Goal: Transaction & Acquisition: Book appointment/travel/reservation

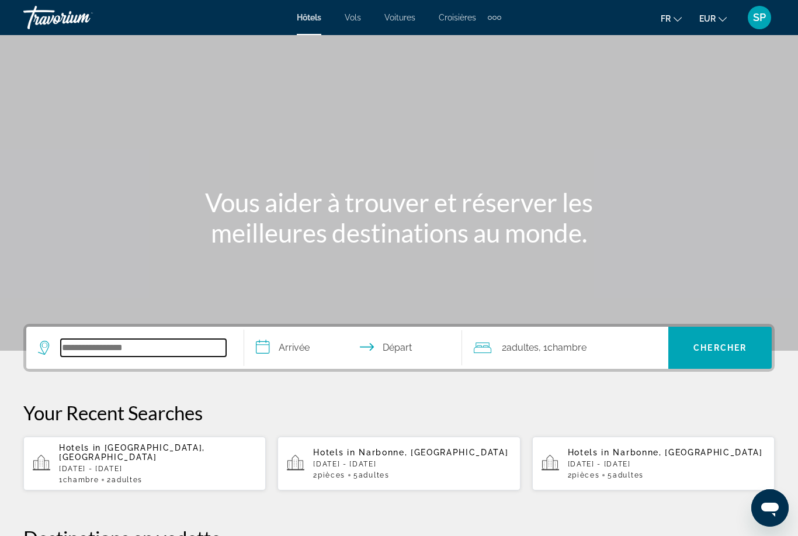
click at [104, 342] on input "Search widget" at bounding box center [143, 348] width 165 height 18
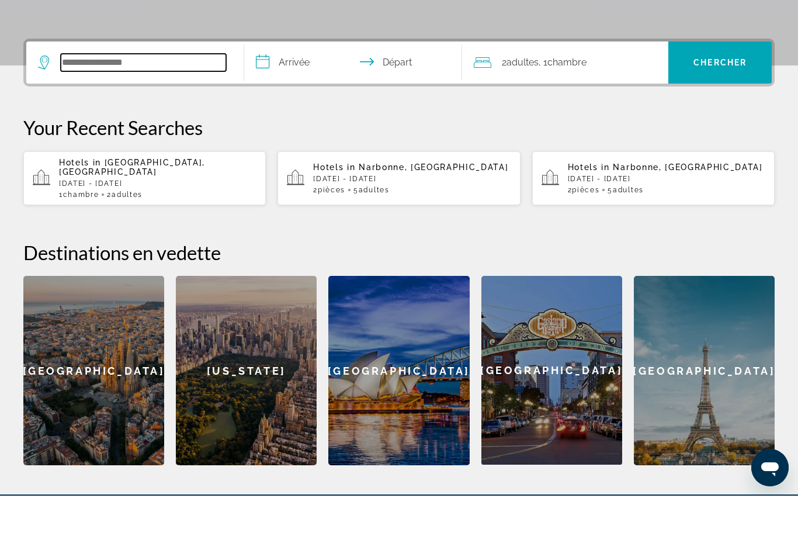
scroll to position [245, 0]
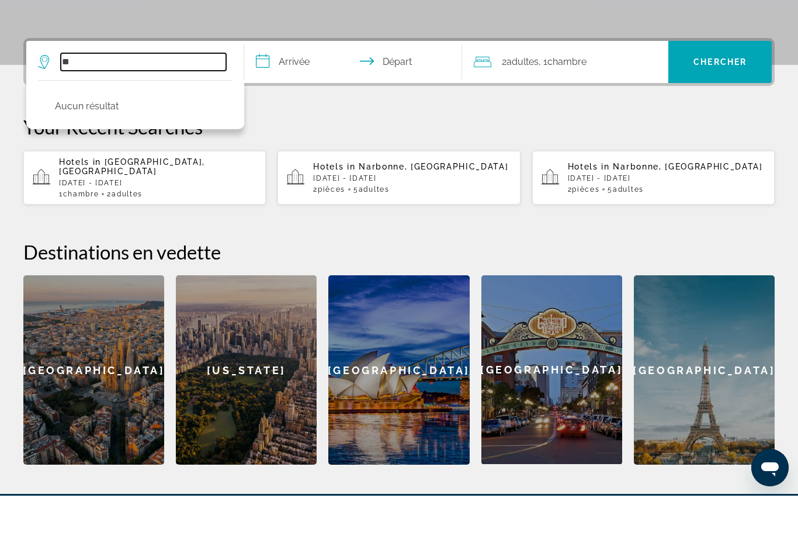
type input "*"
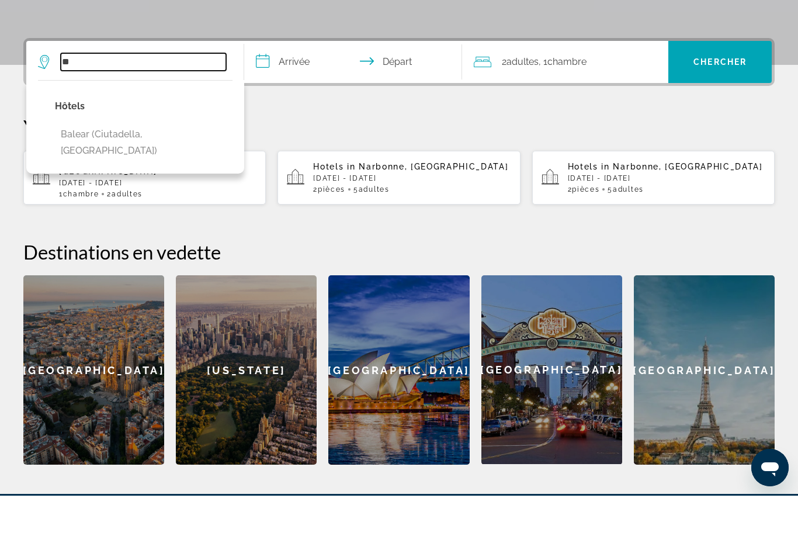
type input "*"
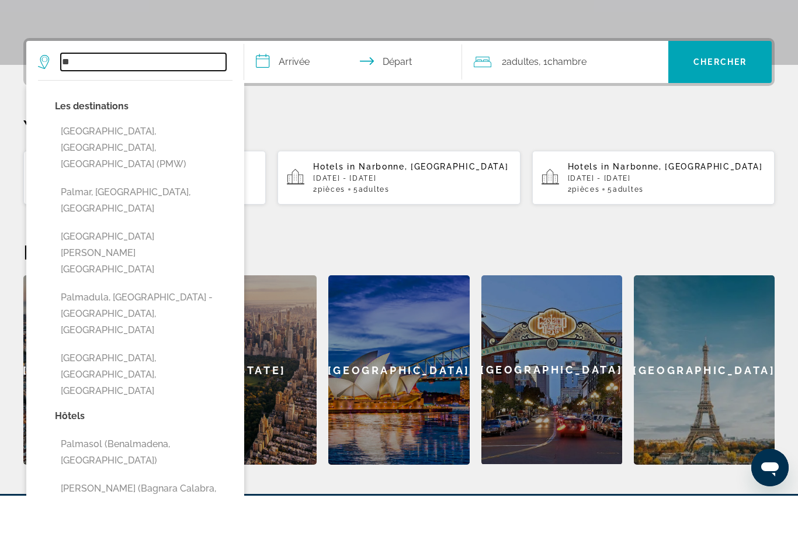
type input "*"
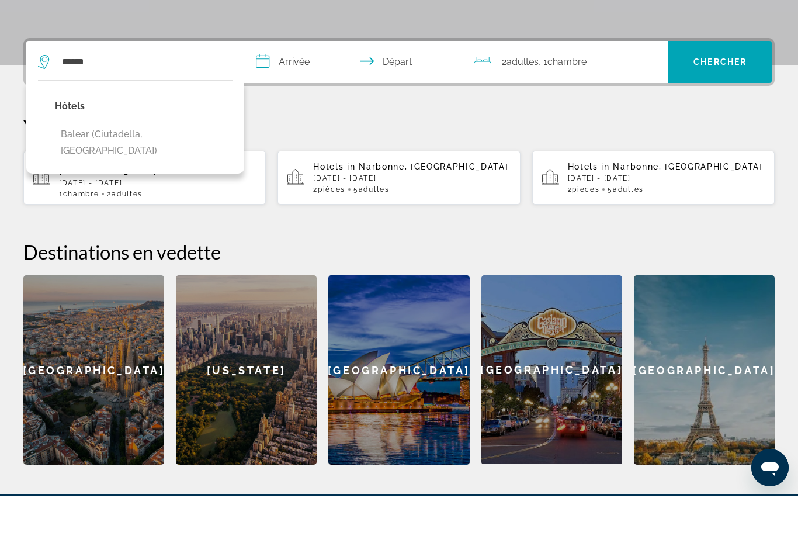
click at [144, 164] on button "Balear (Ciutadella, [GEOGRAPHIC_DATA])" at bounding box center [144, 183] width 178 height 39
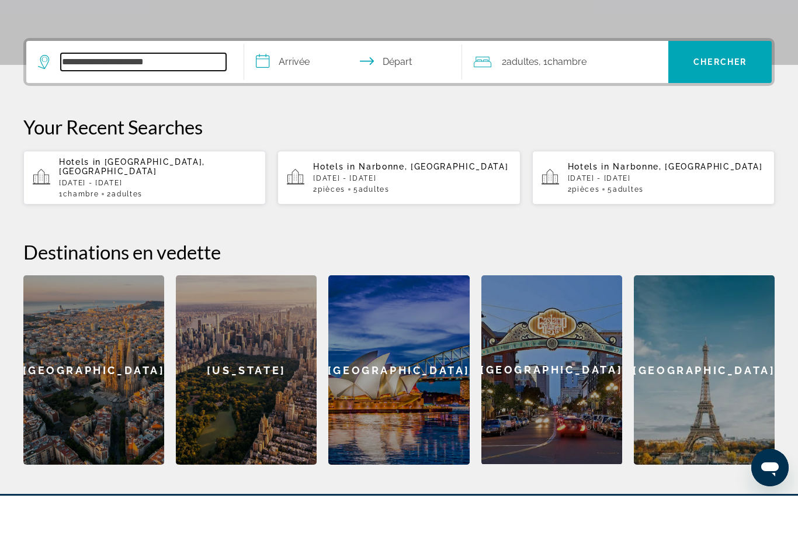
click at [182, 93] on input "**********" at bounding box center [143, 102] width 165 height 18
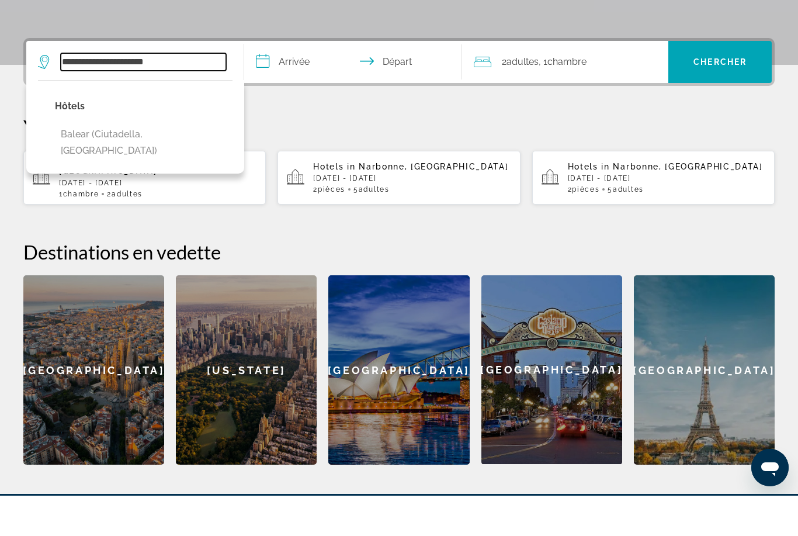
click at [179, 93] on input "**********" at bounding box center [143, 102] width 165 height 18
type input "*"
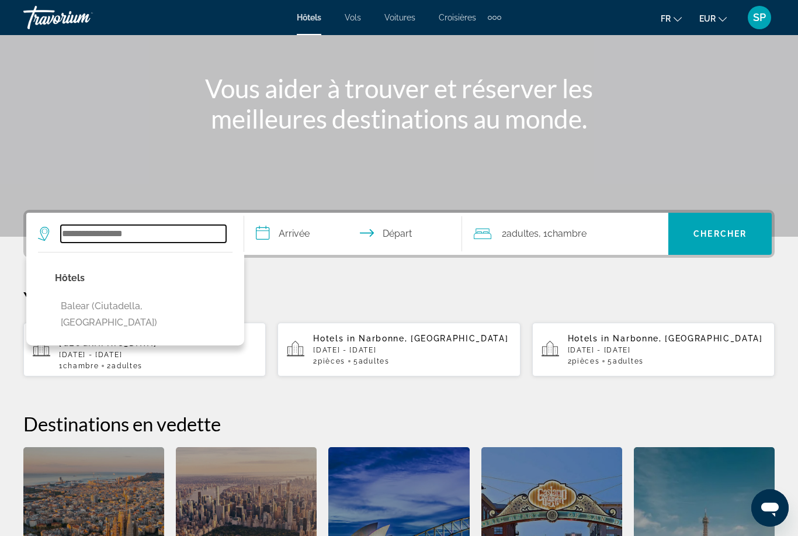
scroll to position [106, 0]
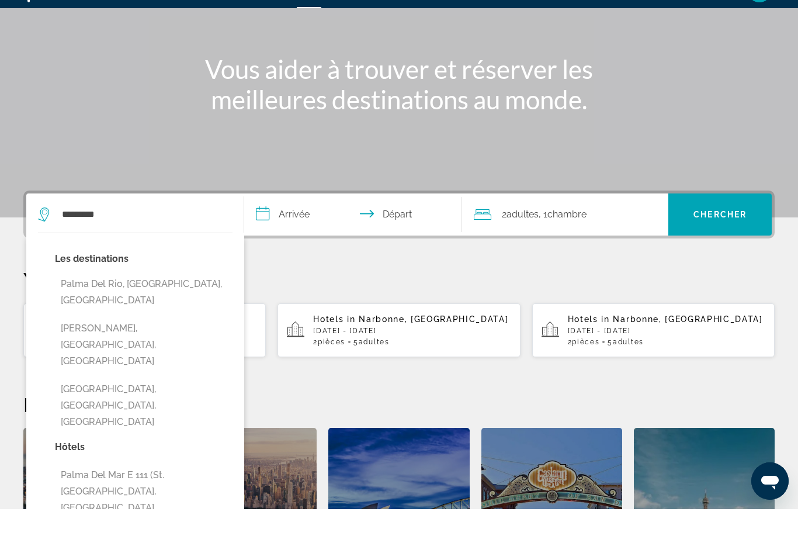
click at [168, 405] on button "[GEOGRAPHIC_DATA], [GEOGRAPHIC_DATA], [GEOGRAPHIC_DATA]" at bounding box center [144, 432] width 178 height 55
type input "**********"
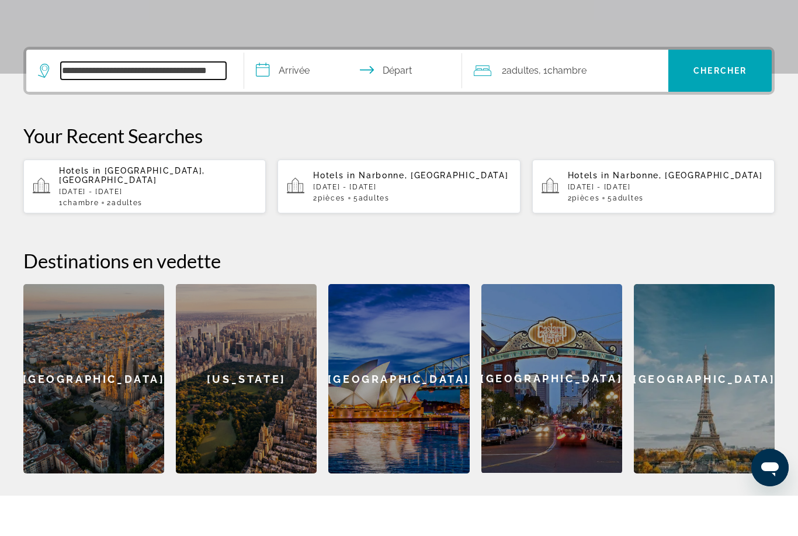
scroll to position [245, 0]
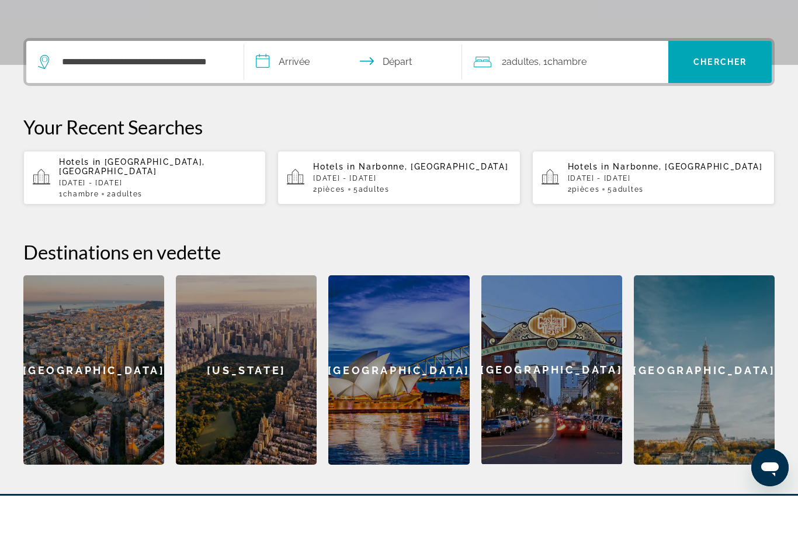
click at [296, 81] on input "**********" at bounding box center [355, 104] width 223 height 46
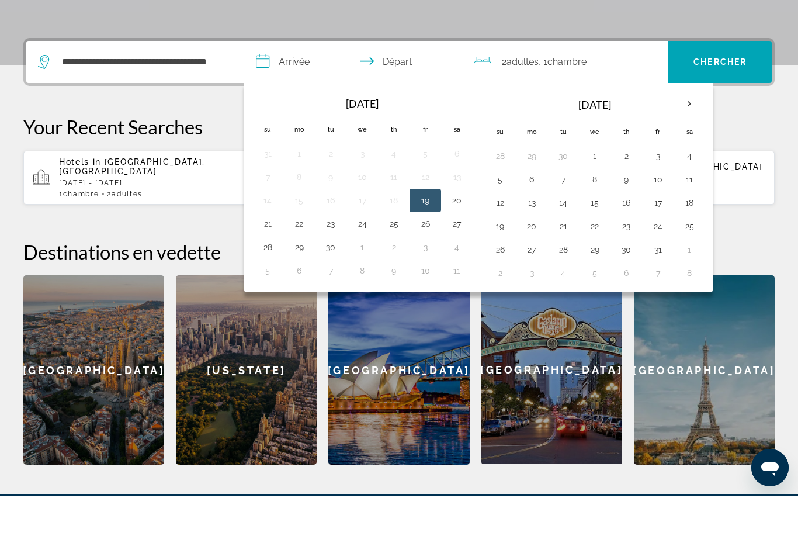
scroll to position [286, 0]
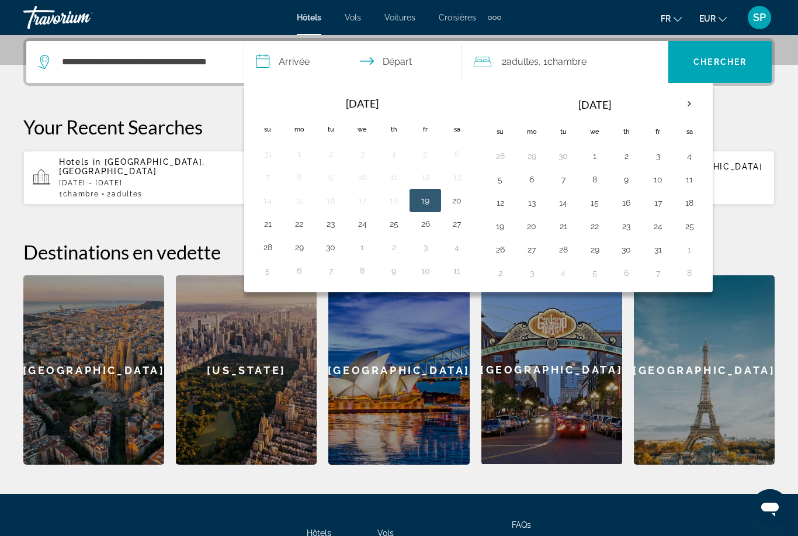
click at [688, 100] on th "Next month" at bounding box center [690, 104] width 32 height 26
click at [533, 185] on button "3" at bounding box center [531, 179] width 19 height 16
click at [534, 208] on button "10" at bounding box center [531, 203] width 19 height 16
type input "**********"
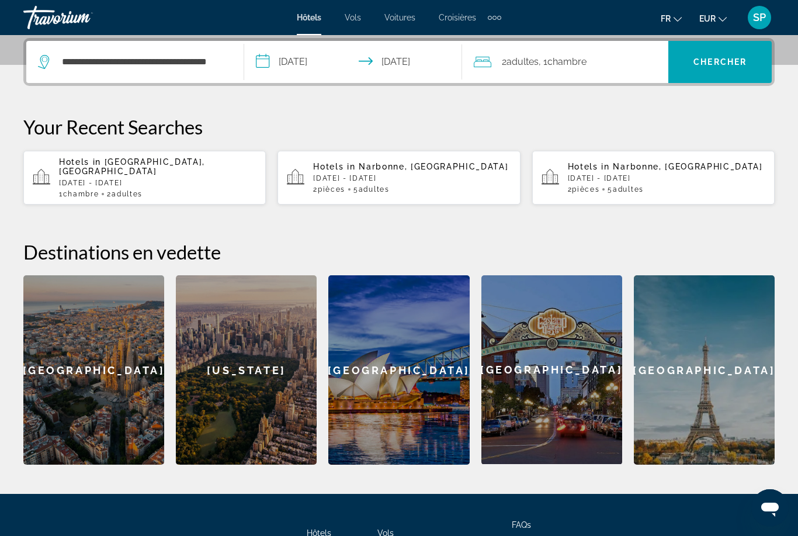
click at [709, 64] on span "Chercher" at bounding box center [719, 61] width 53 height 9
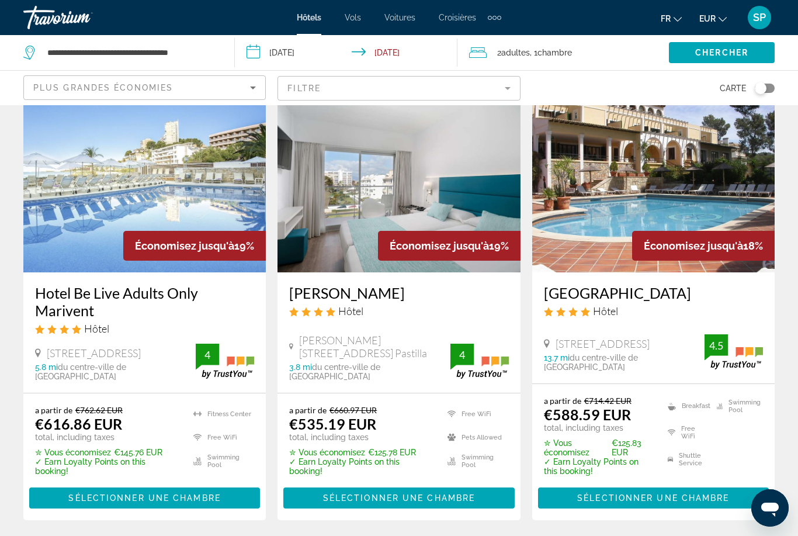
scroll to position [518, 0]
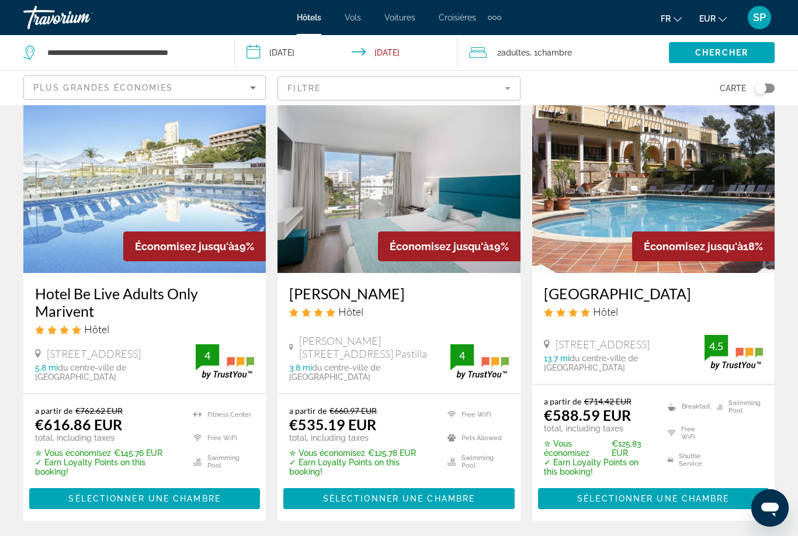
click at [398, 183] on img "Main content" at bounding box center [398, 179] width 242 height 187
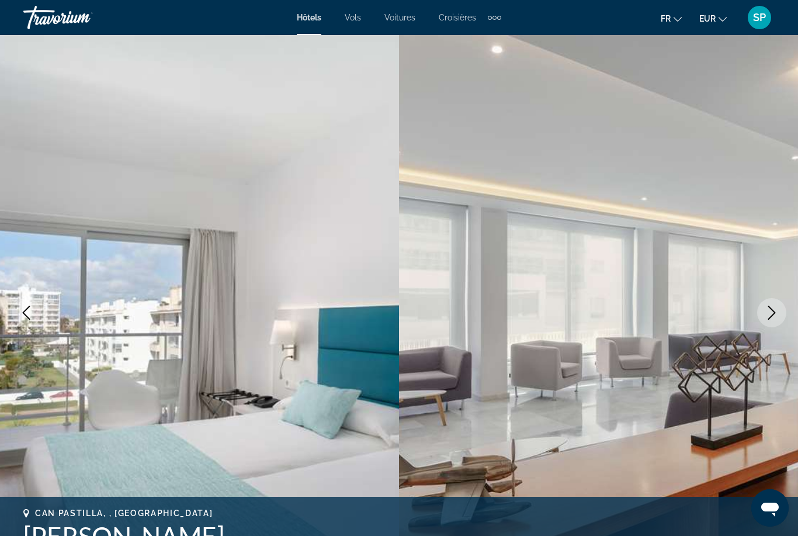
click at [760, 317] on button "Next image" at bounding box center [771, 312] width 29 height 29
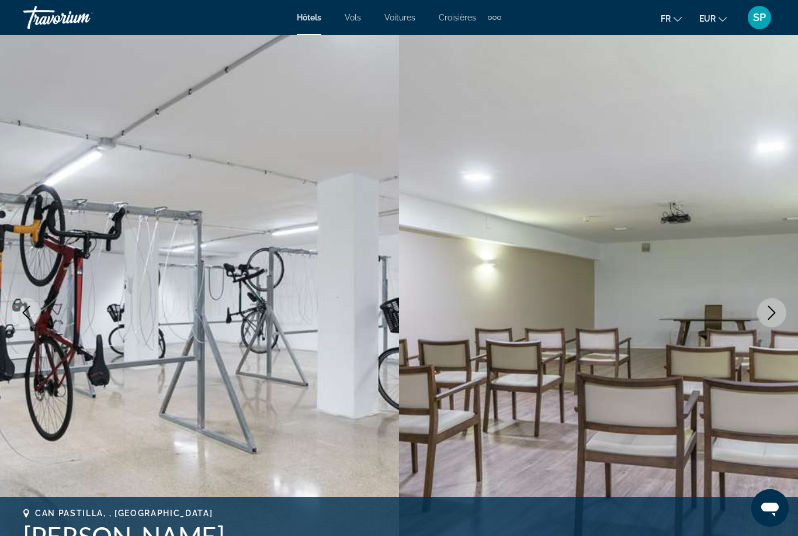
click at [771, 313] on icon "Next image" at bounding box center [772, 313] width 14 height 14
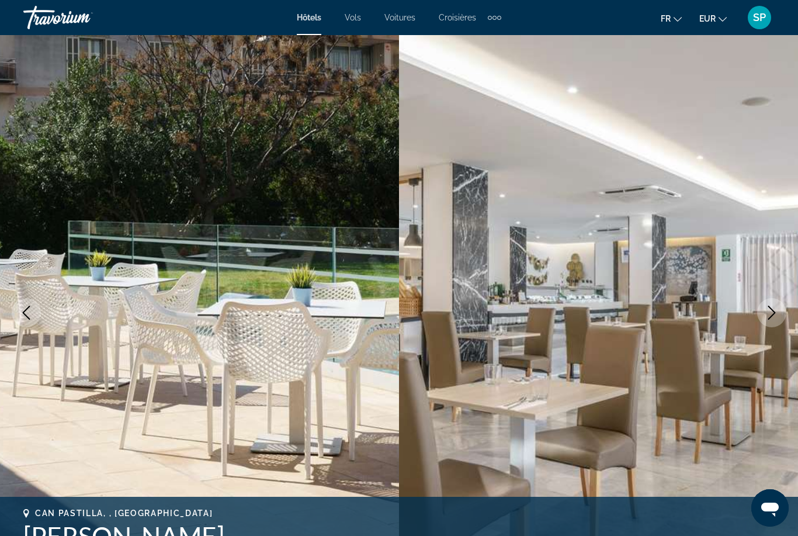
click at [773, 315] on icon "Next image" at bounding box center [772, 313] width 14 height 14
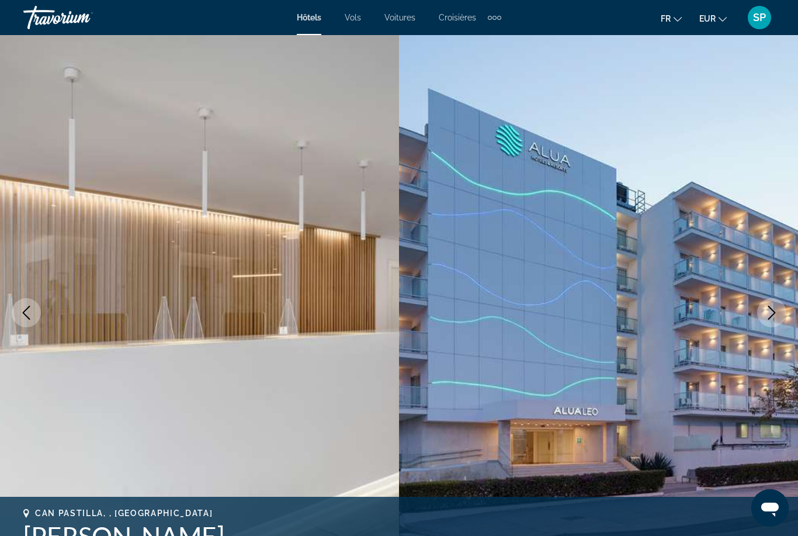
click at [766, 313] on icon "Next image" at bounding box center [772, 313] width 14 height 14
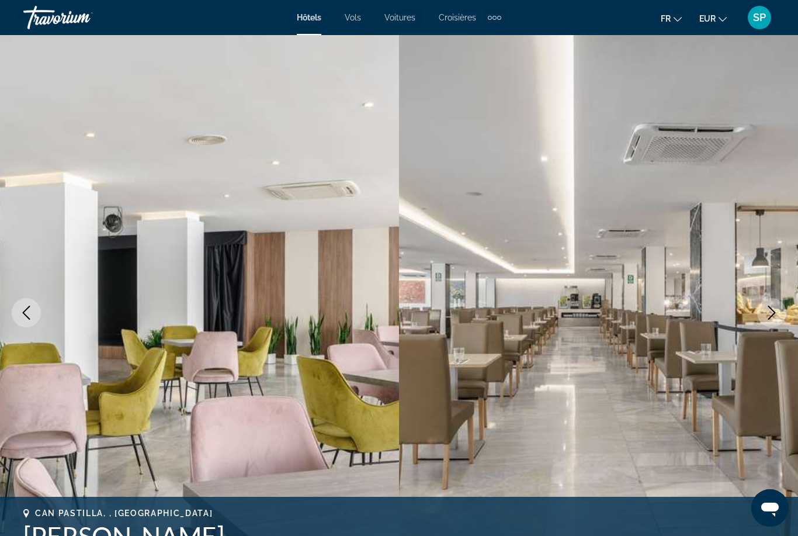
click at [762, 313] on button "Next image" at bounding box center [771, 312] width 29 height 29
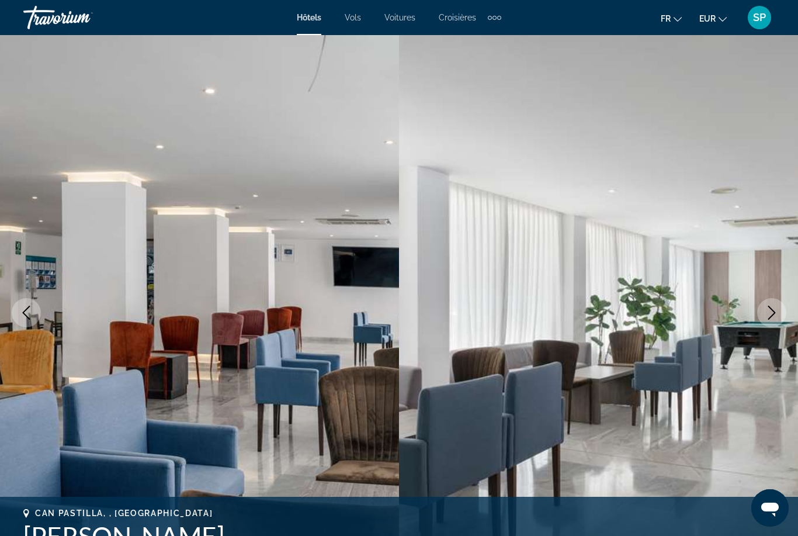
click at [766, 310] on icon "Next image" at bounding box center [772, 313] width 14 height 14
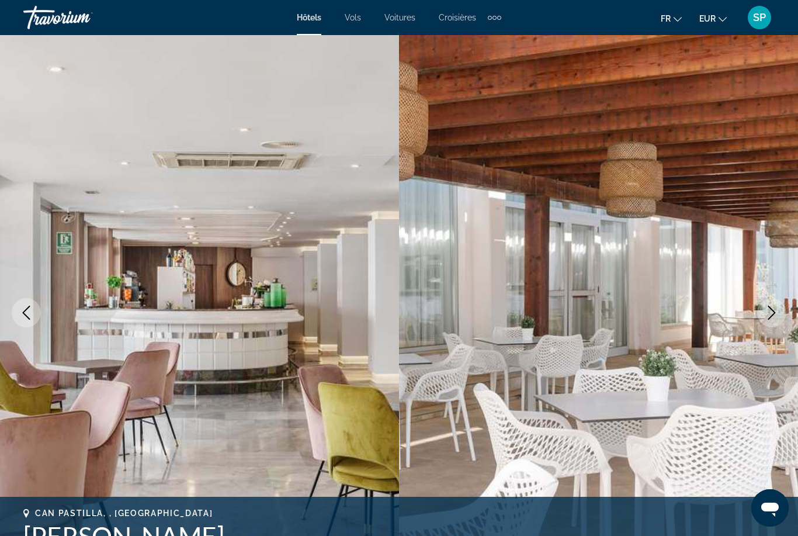
click at [764, 315] on button "Next image" at bounding box center [771, 312] width 29 height 29
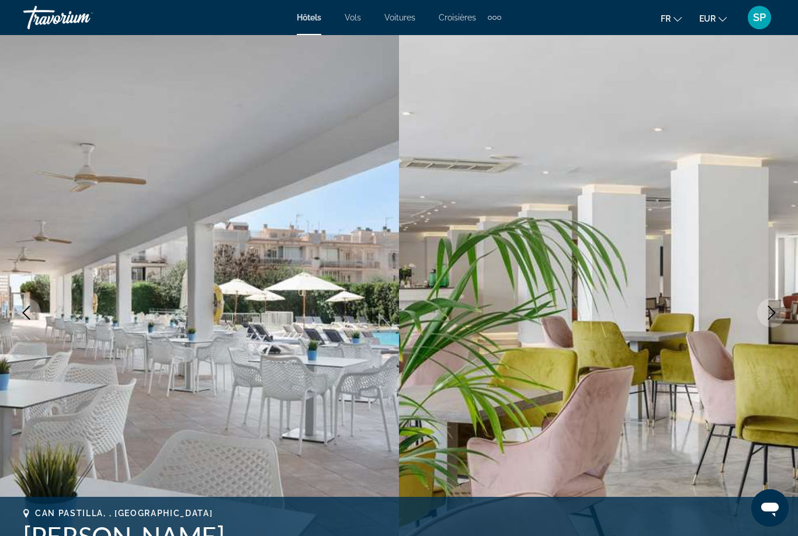
click at [764, 315] on button "Next image" at bounding box center [771, 312] width 29 height 29
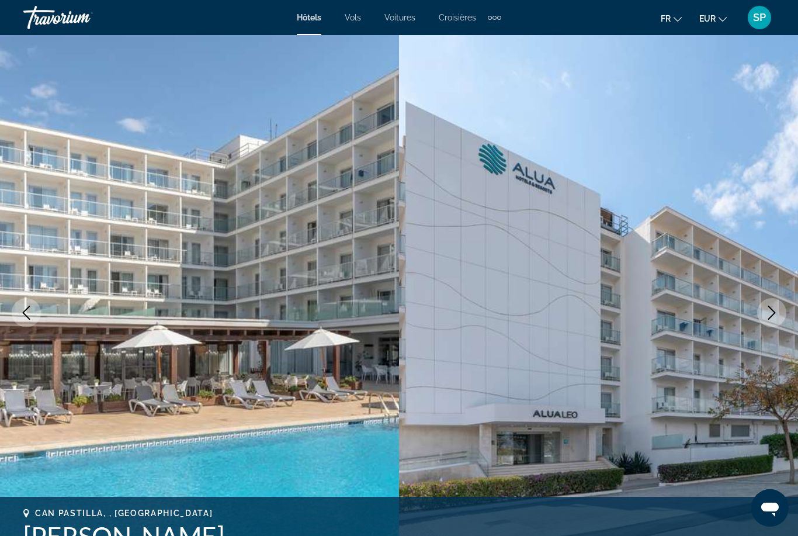
click at [770, 317] on icon "Next image" at bounding box center [772, 313] width 8 height 14
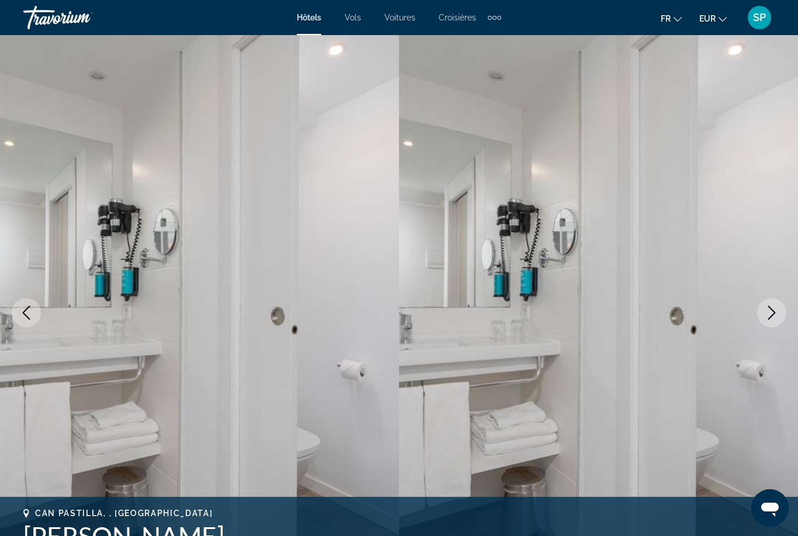
click at [770, 315] on icon "Next image" at bounding box center [772, 313] width 14 height 14
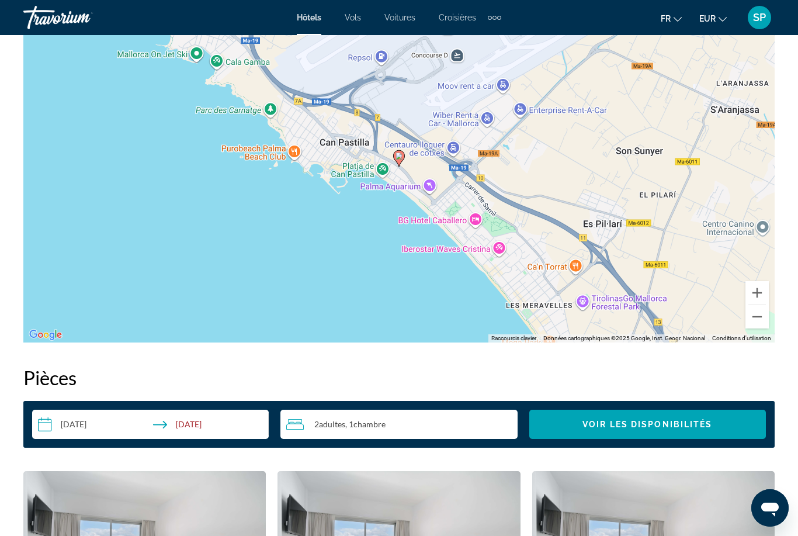
scroll to position [1387, 0]
